Goal: Find contact information: Find contact information

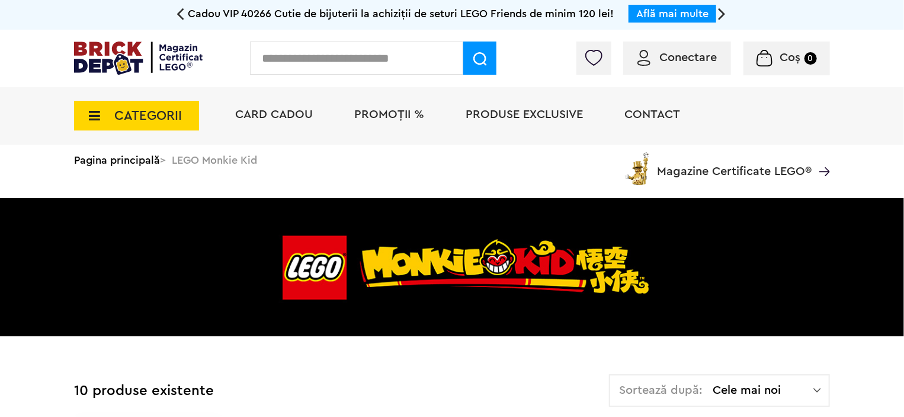
click at [718, 68] on div "Conectare" at bounding box center [677, 57] width 108 height 33
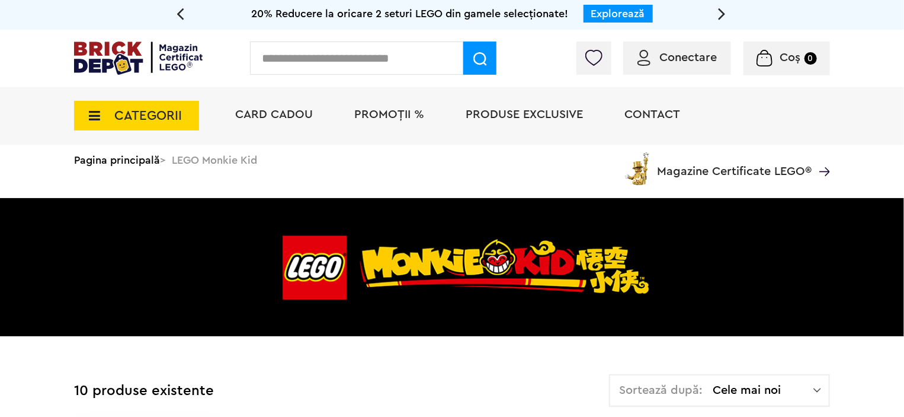
click at [666, 61] on span "Conectare" at bounding box center [687, 58] width 57 height 12
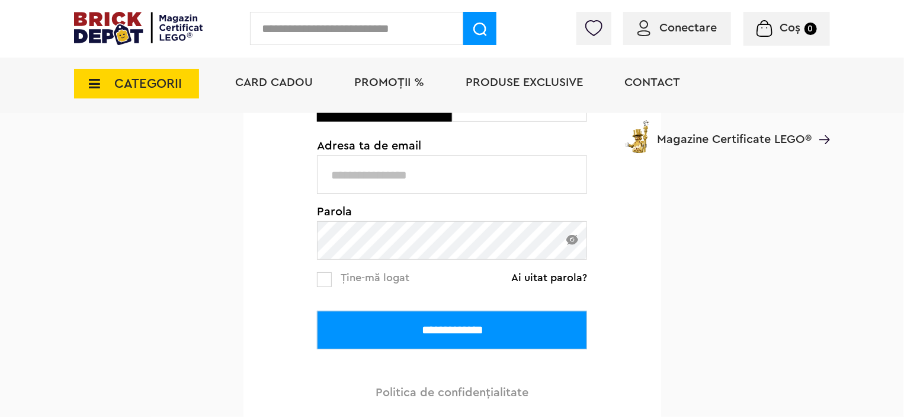
type input "**********"
click at [325, 271] on link "Ține-mă logat" at bounding box center [363, 278] width 92 height 15
click at [329, 277] on label at bounding box center [324, 279] width 15 height 15
click at [334, 326] on input "**********" at bounding box center [452, 329] width 270 height 39
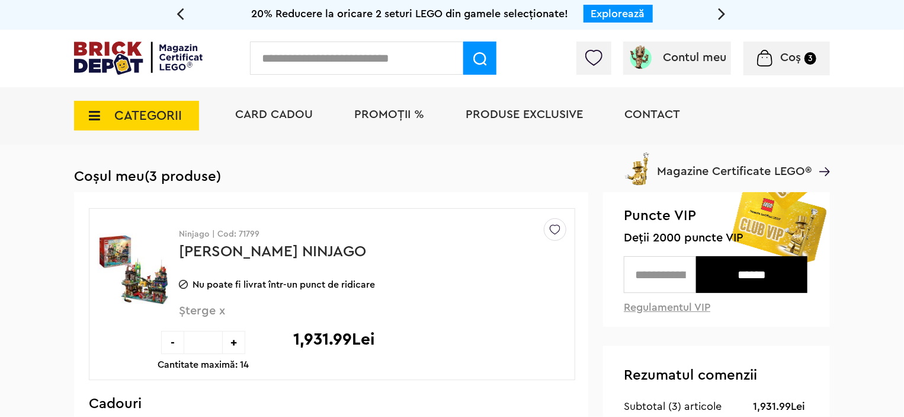
click at [171, 111] on span "CATEGORII" at bounding box center [148, 115] width 68 height 13
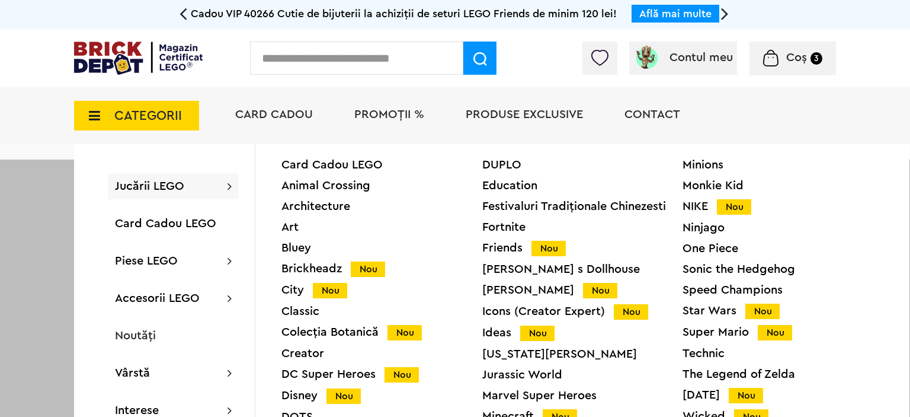
click at [480, 92] on li "Produse exclusive" at bounding box center [524, 115] width 141 height 57
click at [910, 23] on div "Cadou VIP 40266 Cutie de bijuterii la achiziții de seturi LEGO Friends de minim…" at bounding box center [455, 15] width 910 height 30
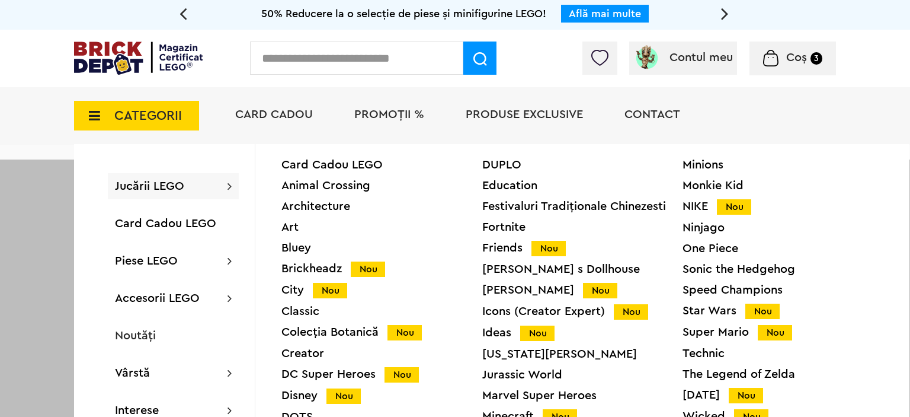
click at [7, 196] on div at bounding box center [455, 367] width 910 height 417
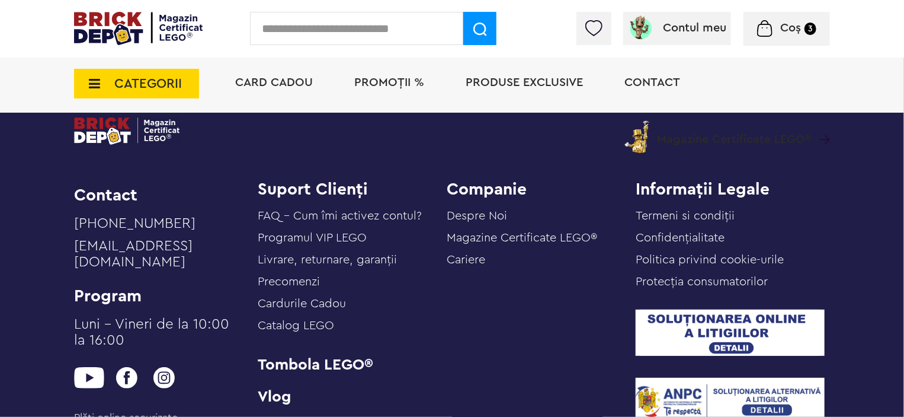
scroll to position [1115, 0]
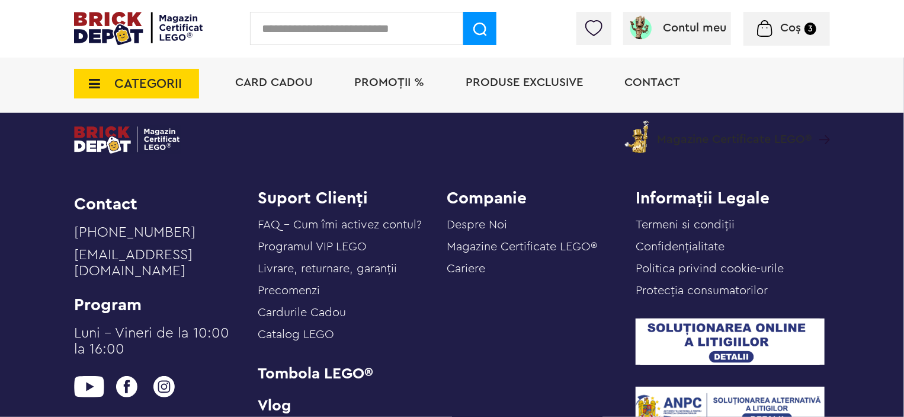
click at [486, 225] on link "Despre Noi" at bounding box center [477, 225] width 60 height 12
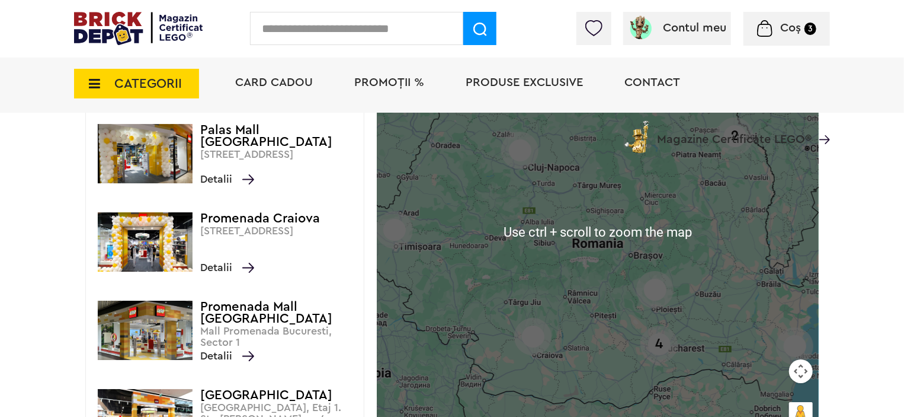
scroll to position [1955, 0]
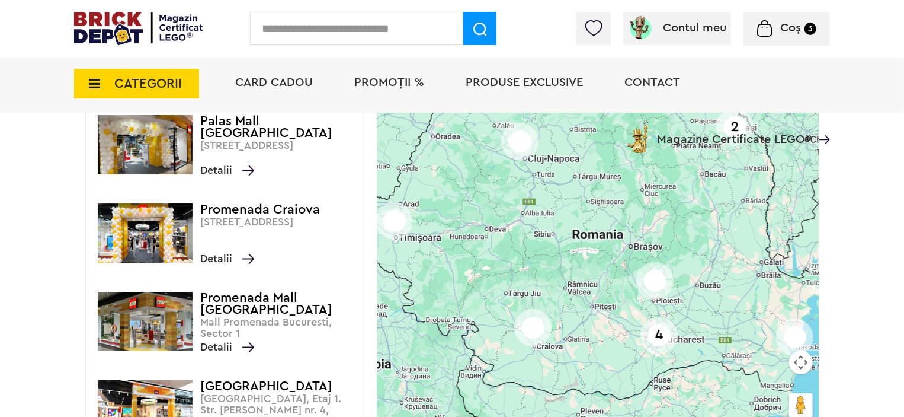
click at [536, 343] on img at bounding box center [532, 327] width 37 height 37
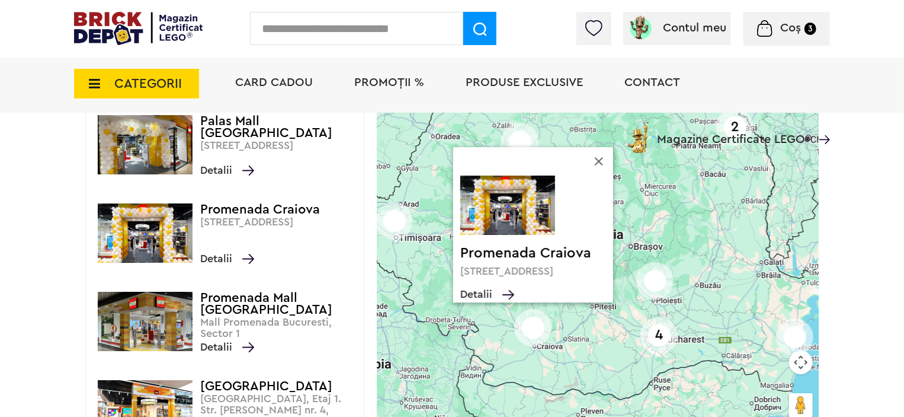
click at [542, 249] on h1 "Promenada Craiova" at bounding box center [536, 253] width 153 height 17
click at [542, 270] on p "[STREET_ADDRESS]" at bounding box center [536, 270] width 153 height 11
click at [501, 299] on img at bounding box center [503, 293] width 22 height 14
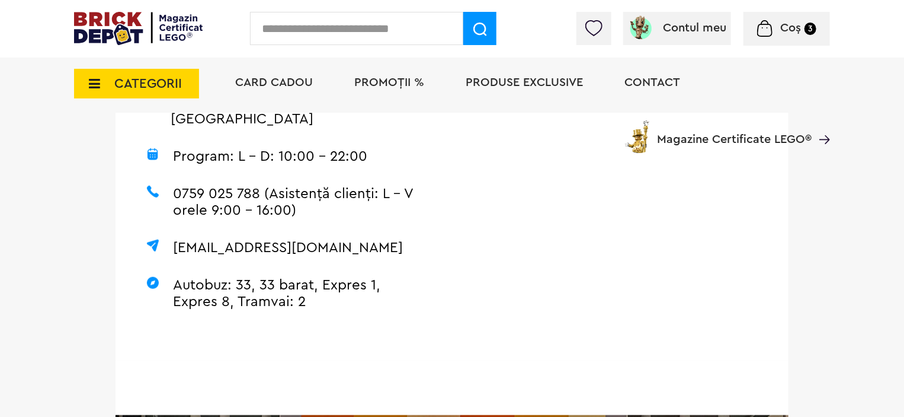
scroll to position [356, 0]
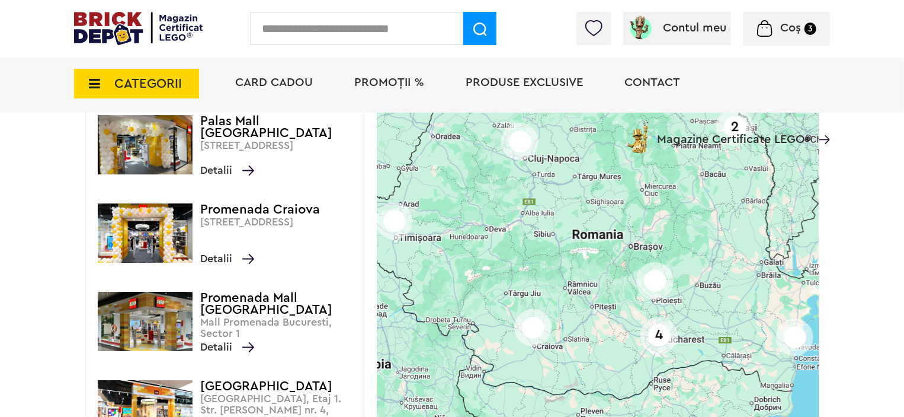
click at [260, 229] on p "[STREET_ADDRESS]" at bounding box center [279, 227] width 158 height 23
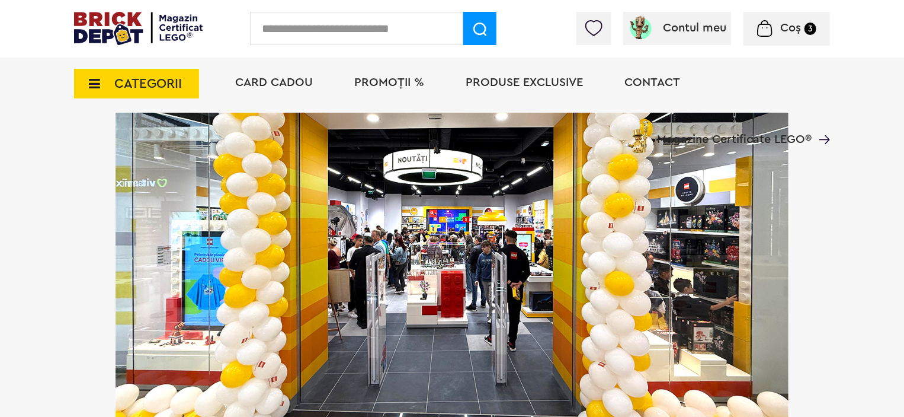
scroll to position [711, 0]
